Goal: Check status: Check status

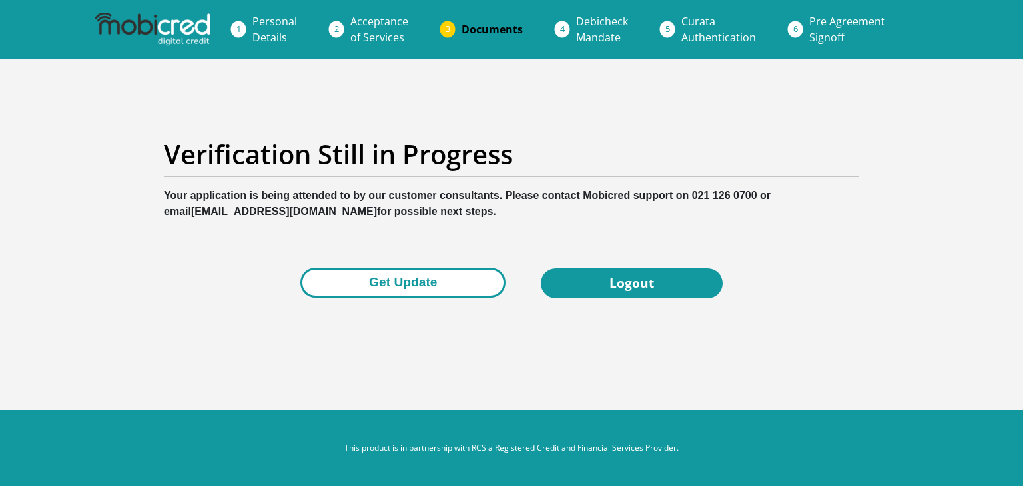
click at [398, 290] on button "Get Update" at bounding box center [402, 283] width 205 height 30
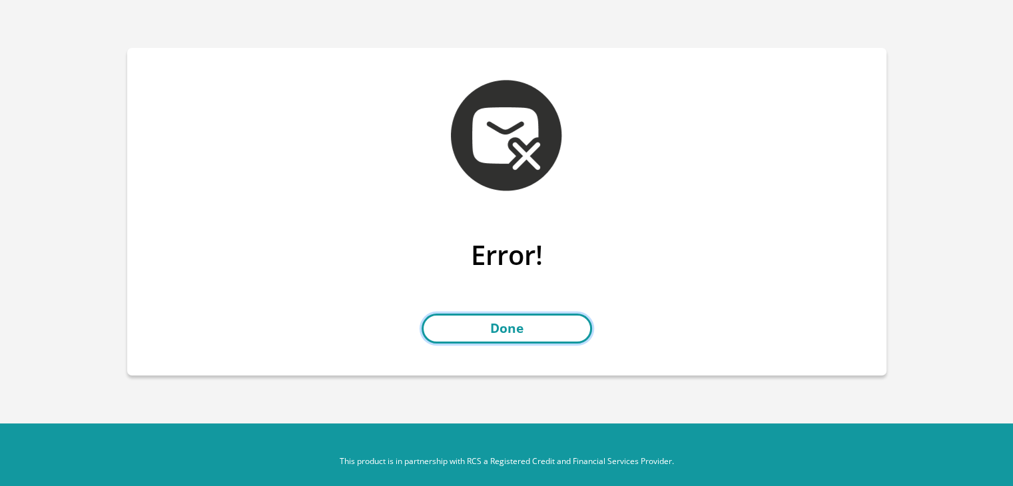
click at [482, 334] on link "Done" at bounding box center [507, 329] width 170 height 30
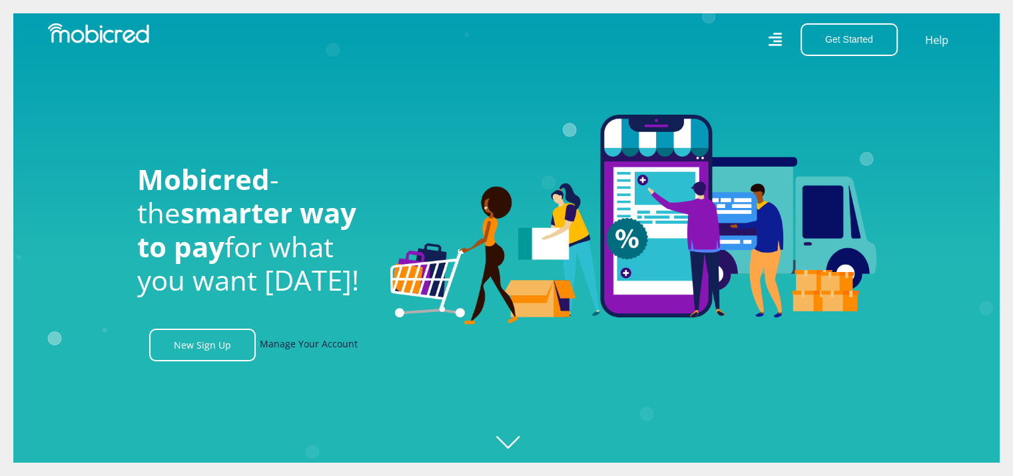
click at [323, 356] on link "Manage Your Account" at bounding box center [309, 344] width 98 height 33
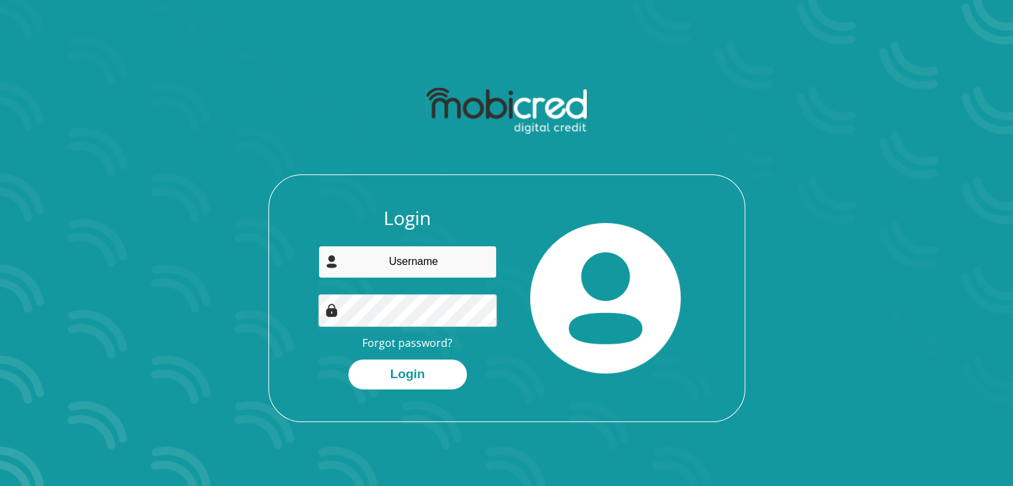
click at [414, 265] on input "email" at bounding box center [407, 262] width 178 height 33
type input "leukesgetruida@gmail.com"
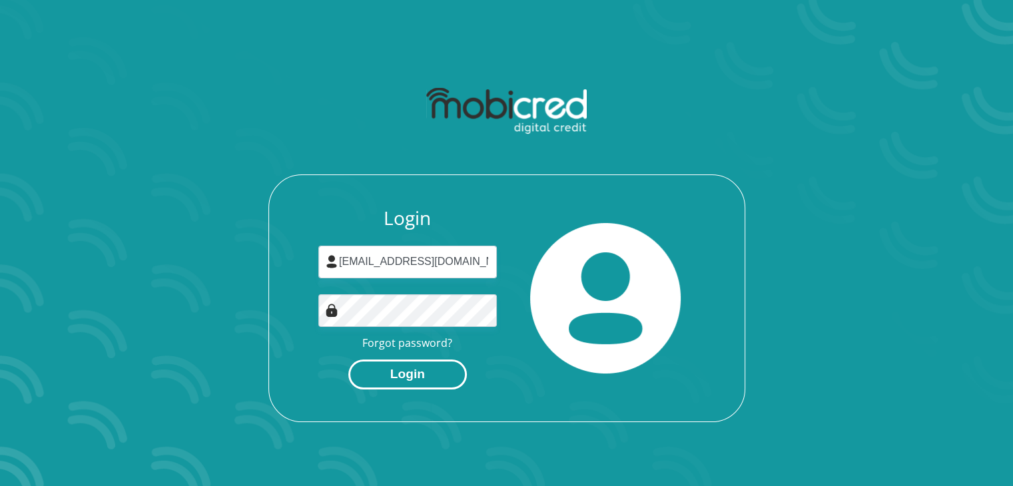
click at [411, 387] on button "Login" at bounding box center [407, 375] width 119 height 30
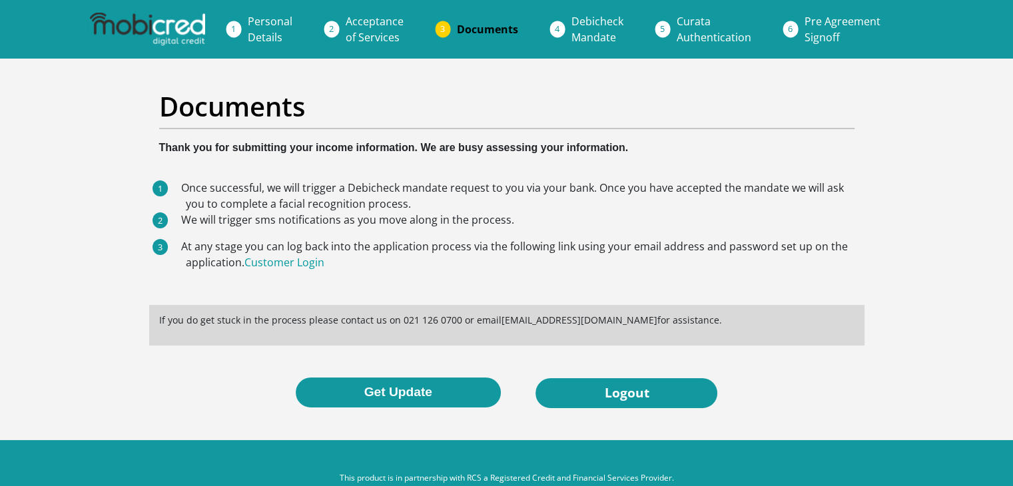
click at [411, 387] on button "Get Update" at bounding box center [398, 393] width 205 height 30
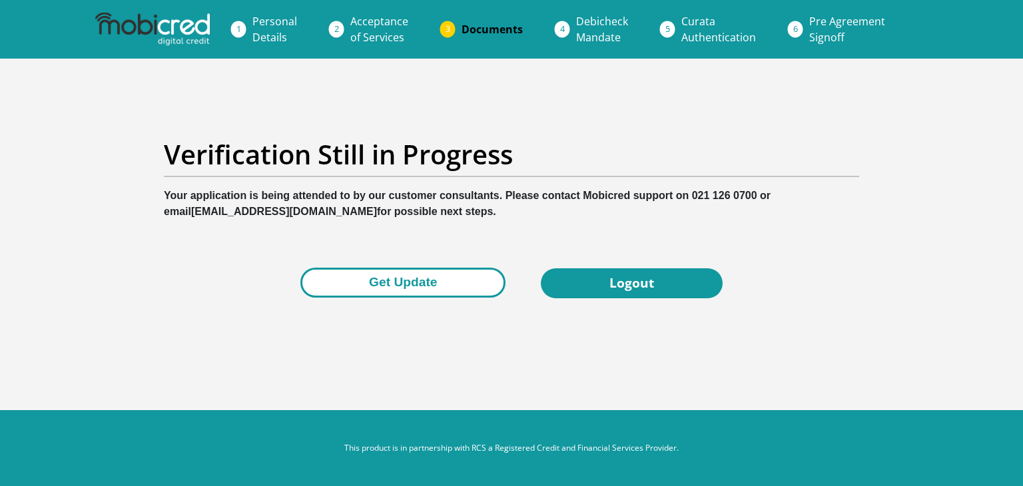
click at [418, 273] on button "Get Update" at bounding box center [402, 283] width 205 height 30
click at [391, 283] on button "Get Update" at bounding box center [402, 283] width 205 height 30
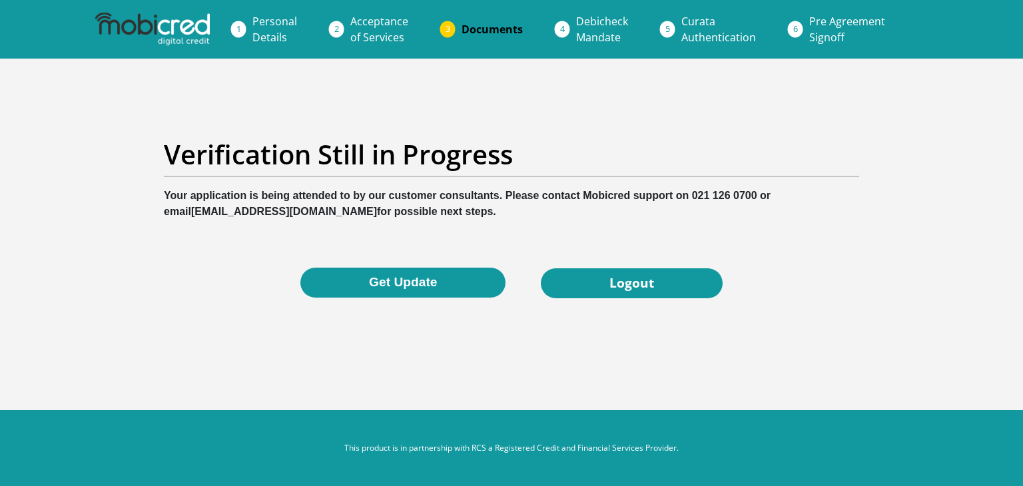
click at [391, 283] on button "Get Update" at bounding box center [402, 283] width 205 height 30
